Goal: Transaction & Acquisition: Download file/media

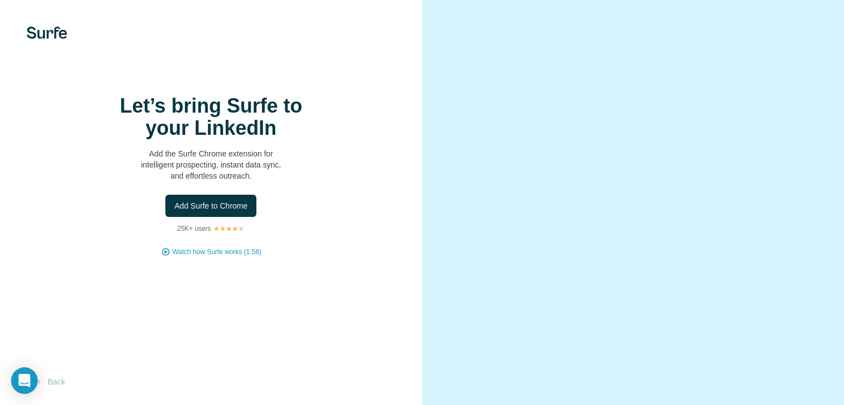
drag, startPoint x: 243, startPoint y: 236, endPoint x: 264, endPoint y: 235, distance: 20.6
click at [243, 212] on span "Add Surfe to Chrome" at bounding box center [210, 205] width 73 height 11
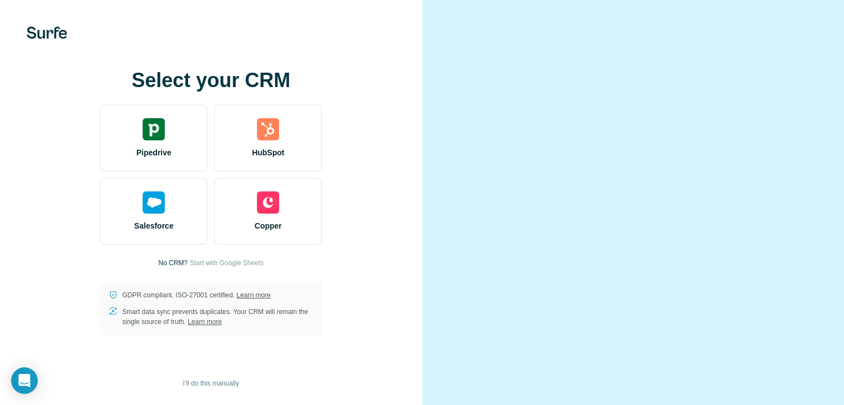
click at [475, 129] on video at bounding box center [634, 203] width 360 height 180
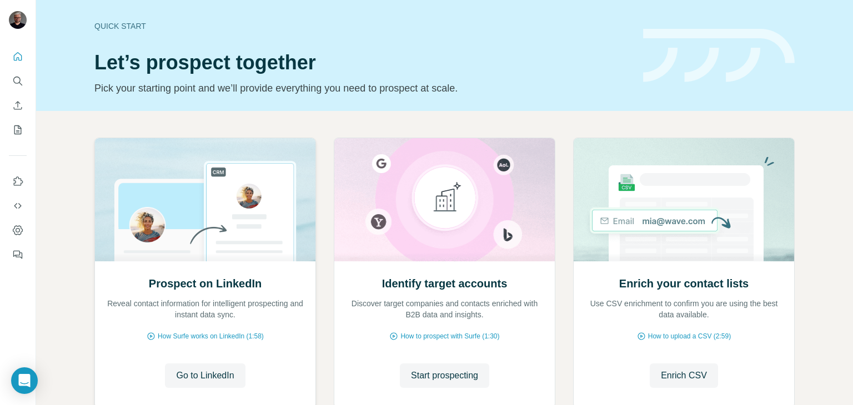
scroll to position [56, 0]
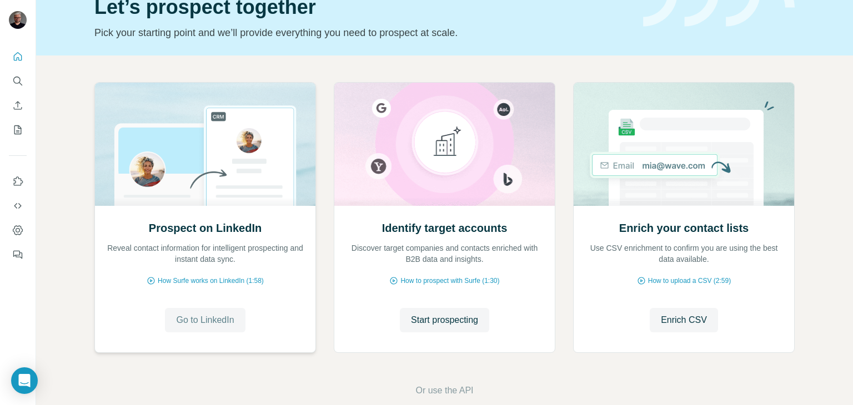
click at [198, 318] on span "Go to LinkedIn" at bounding box center [205, 320] width 58 height 13
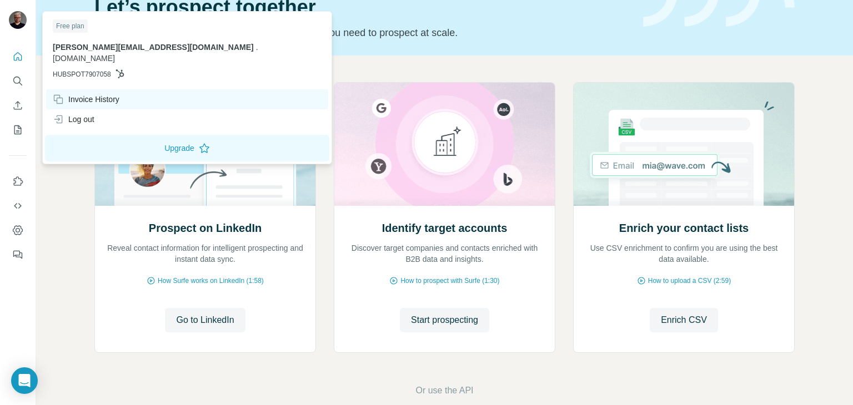
click at [119, 94] on div "Invoice History" at bounding box center [187, 99] width 282 height 20
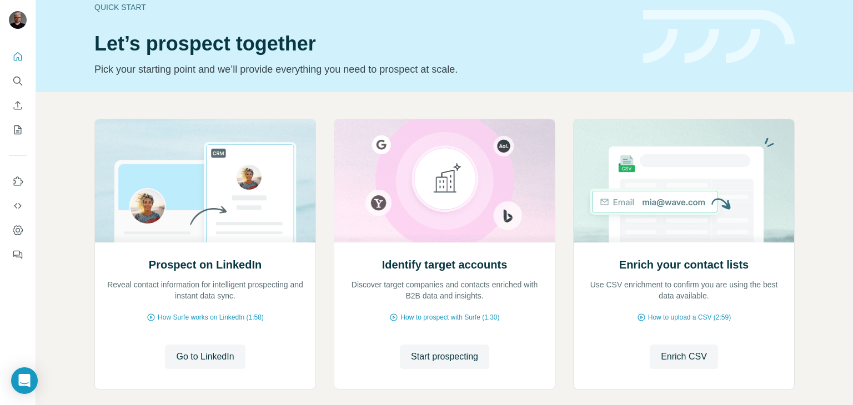
scroll to position [0, 0]
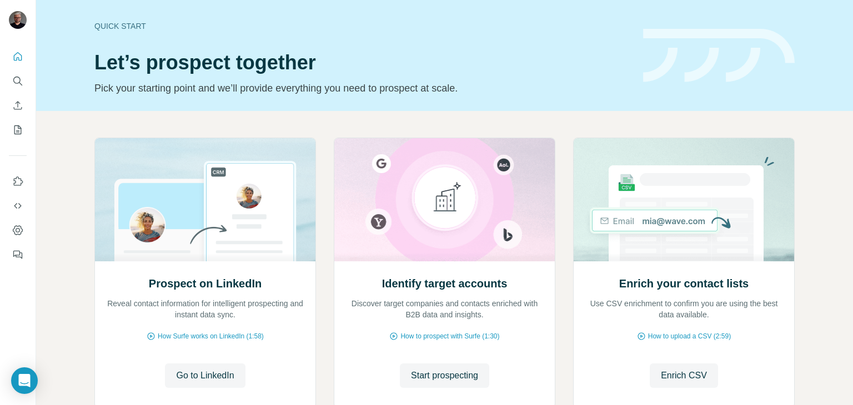
click at [51, 232] on div "Prospect on LinkedIn Reveal contact information for intelligent prospecting and…" at bounding box center [444, 295] width 817 height 369
click at [20, 229] on icon "Dashboard" at bounding box center [17, 230] width 11 height 11
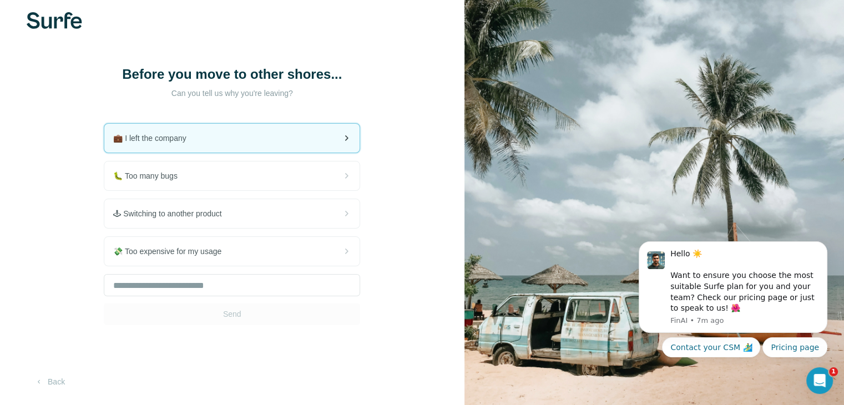
scroll to position [31, 0]
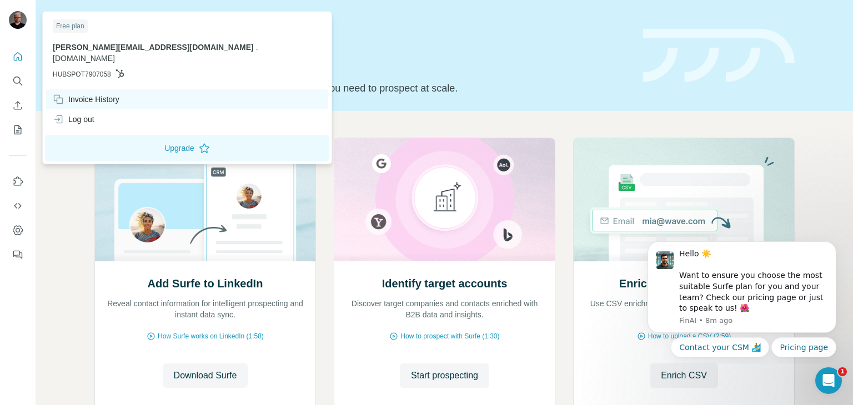
click at [76, 94] on div "Invoice History" at bounding box center [86, 99] width 67 height 11
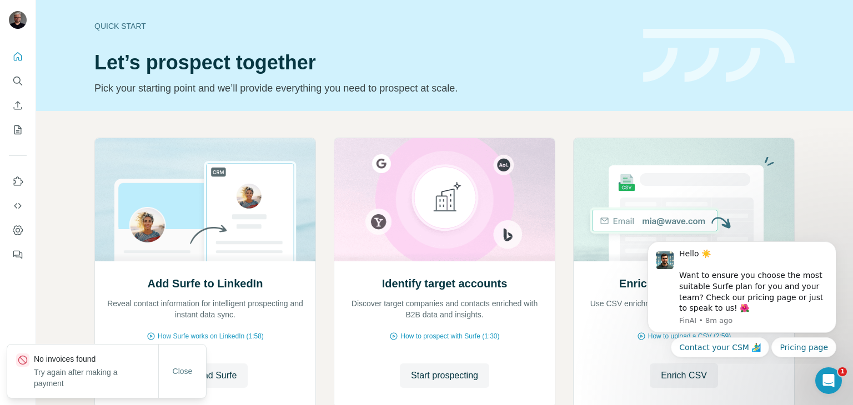
click at [519, 46] on div "Quick start Let’s prospect together Pick your starting point and we’ll provide …" at bounding box center [361, 55] width 535 height 81
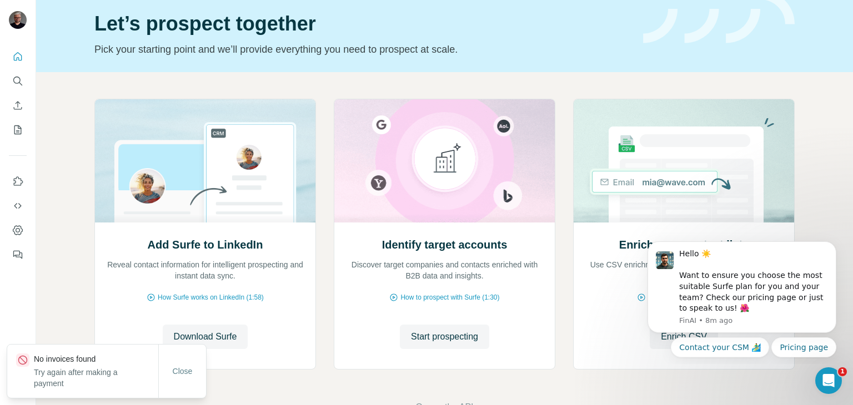
scroll to position [74, 0]
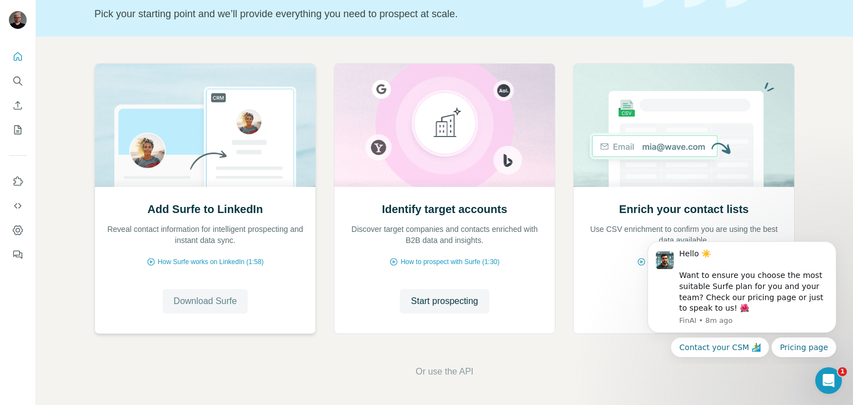
click at [219, 305] on span "Download Surfe" at bounding box center [205, 301] width 63 height 13
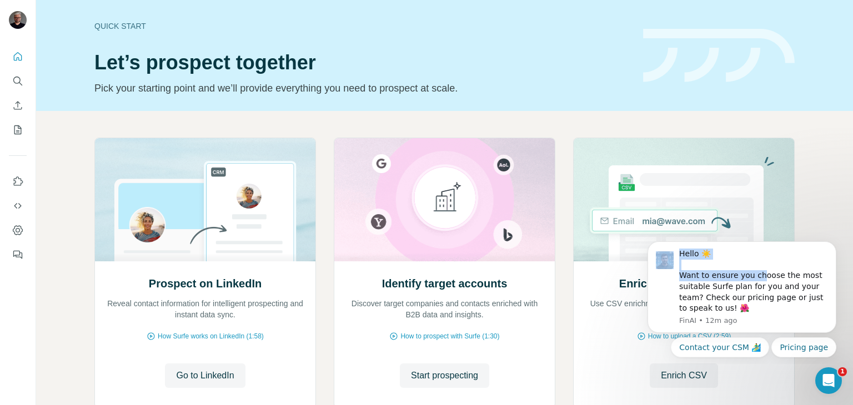
drag, startPoint x: 754, startPoint y: 271, endPoint x: 813, endPoint y: 56, distance: 222.8
click at [813, 232] on html "Hello ☀️ Want to ensure you choose the most suitable Surfe plan for you and you…" at bounding box center [742, 298] width 222 height 132
click at [767, 49] on img at bounding box center [719, 56] width 152 height 54
click at [21, 56] on icon "Quick start" at bounding box center [18, 56] width 8 height 8
click at [14, 235] on icon "Dashboard" at bounding box center [17, 230] width 11 height 11
